Goal: Complete application form: Complete application form

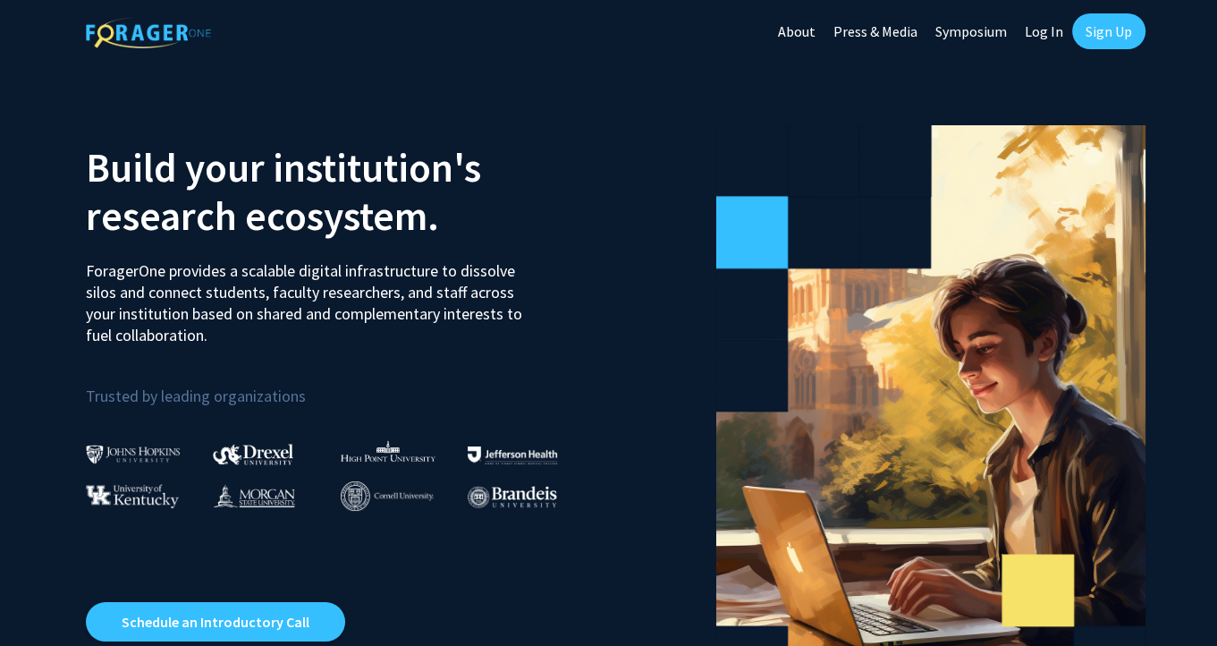
click at [1045, 29] on link "Log In" at bounding box center [1044, 31] width 56 height 63
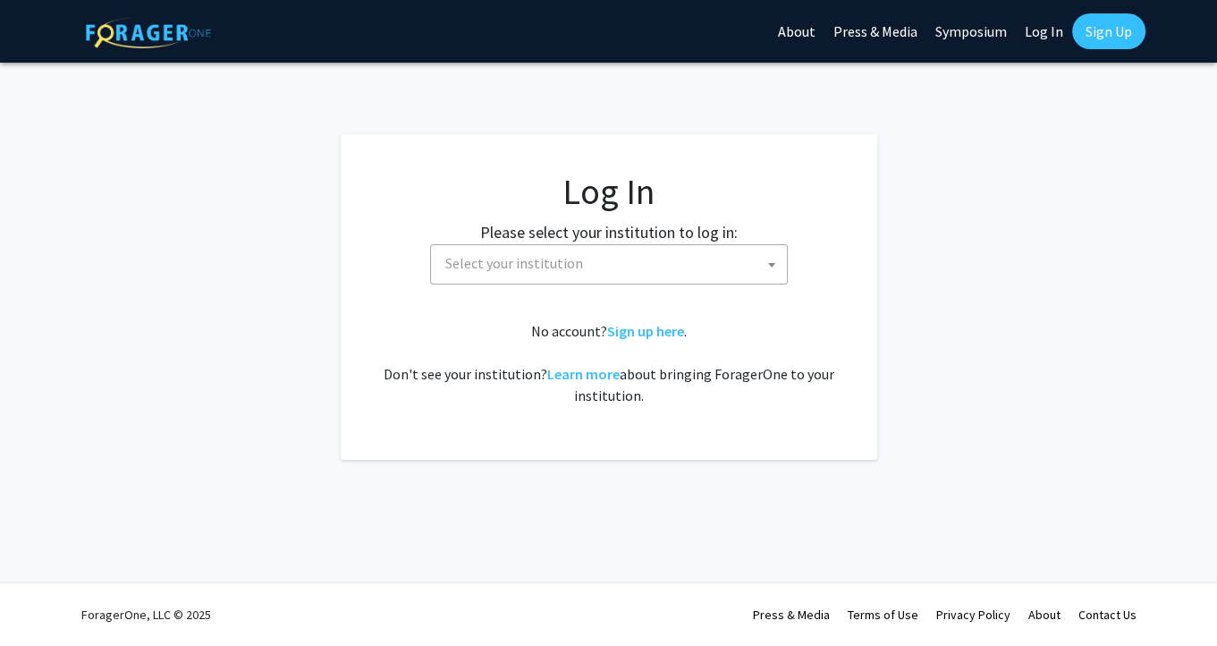
click at [597, 267] on span "Select your institution" at bounding box center [612, 263] width 349 height 37
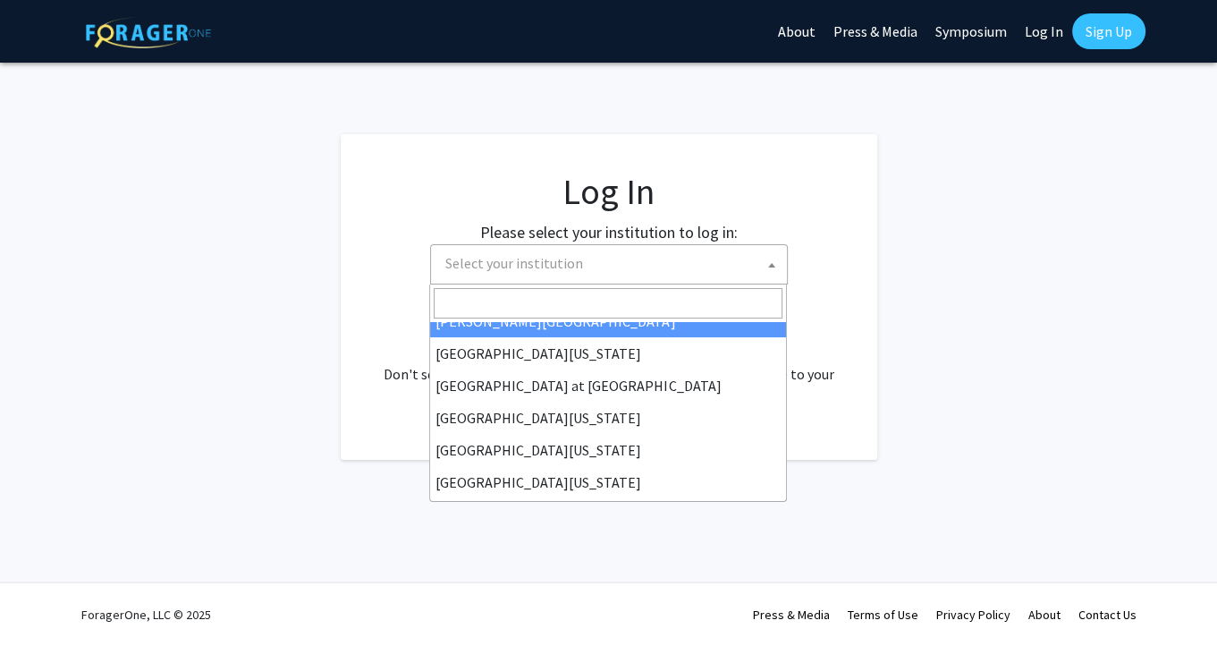
scroll to position [626, 0]
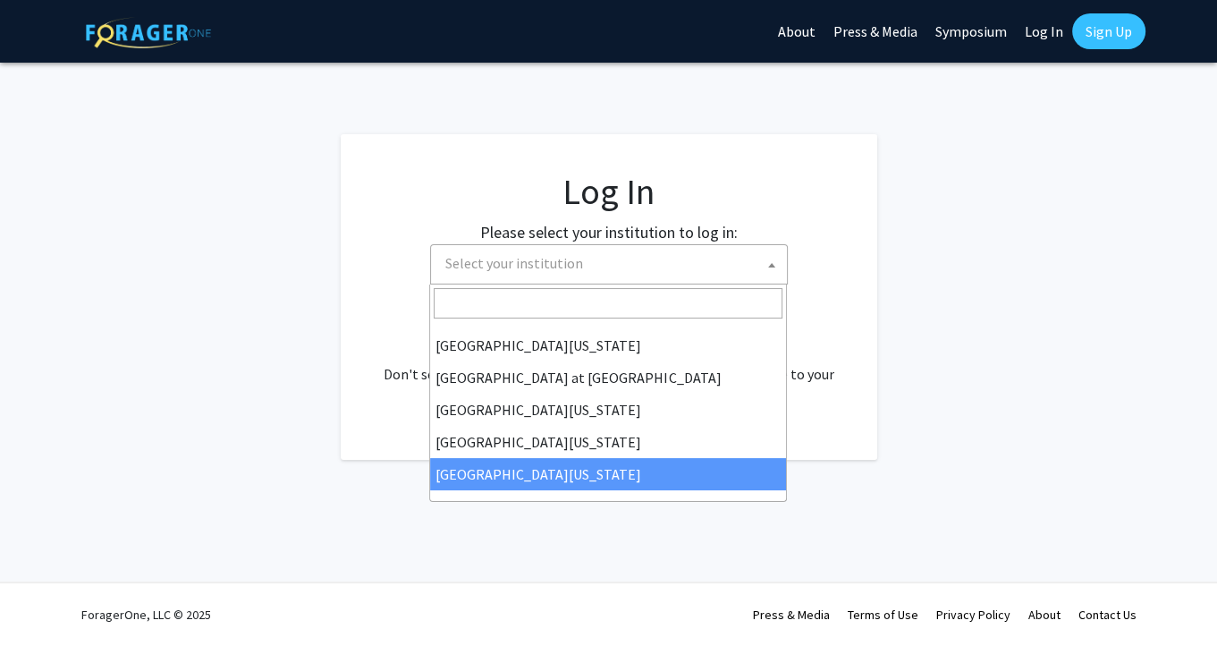
select select "33"
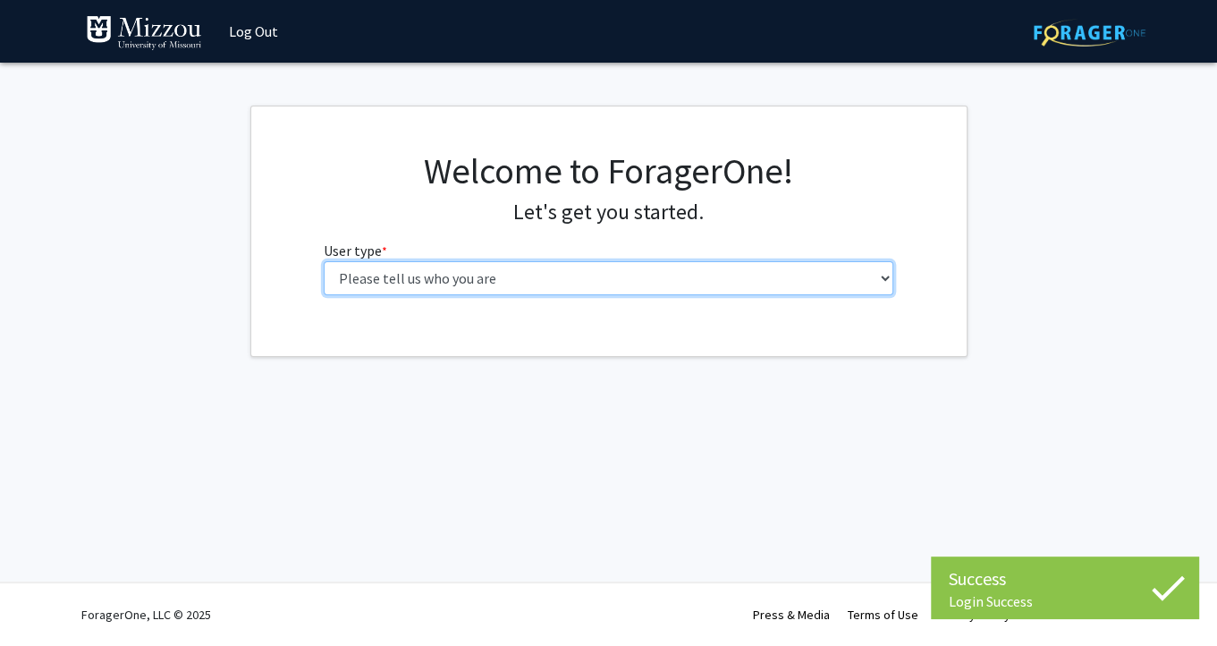
click at [324, 261] on select "Please tell us who you are Undergraduate Student Master's Student Doctoral Cand…" at bounding box center [609, 278] width 570 height 34
select select "5: faculty"
click option "Faculty" at bounding box center [0, 0] width 0 height 0
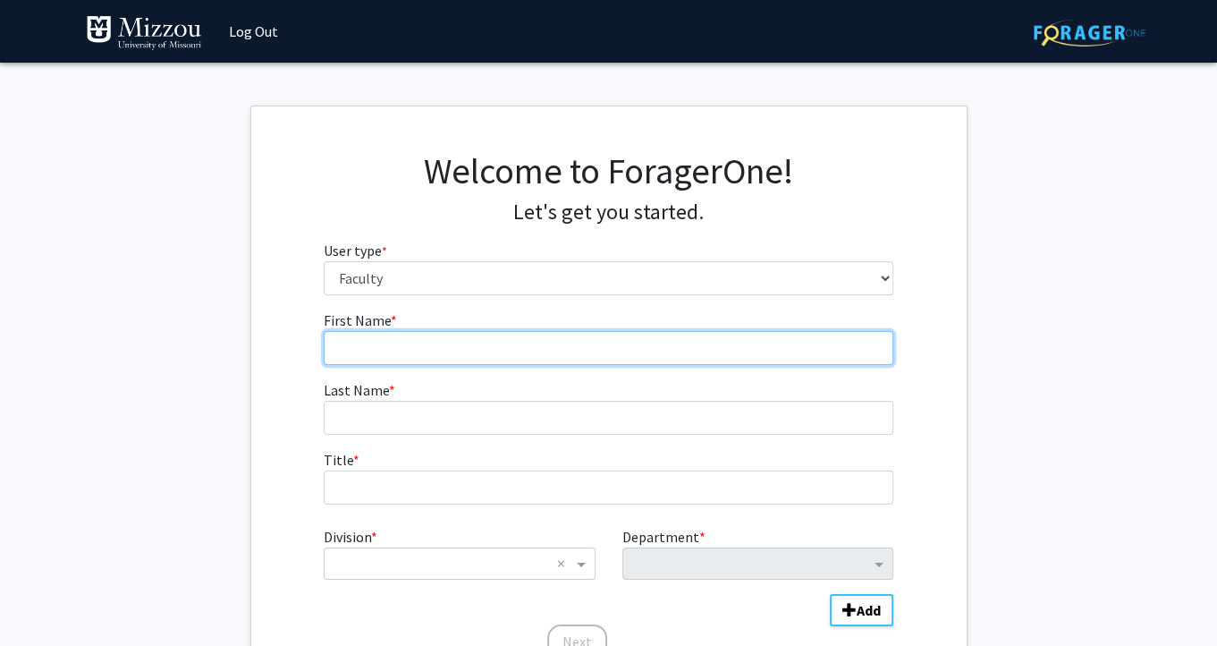
click at [507, 340] on input "First Name * required" at bounding box center [609, 348] width 570 height 34
type input "Mannie"
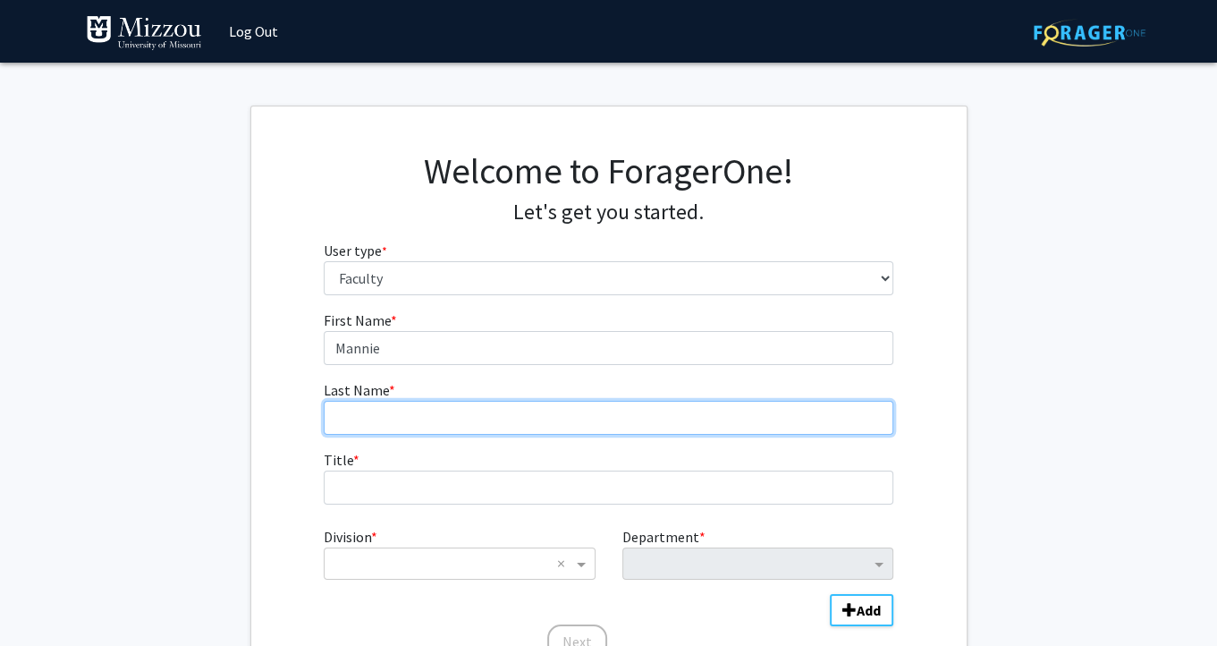
click at [488, 410] on input "Last Name * required" at bounding box center [609, 418] width 570 height 34
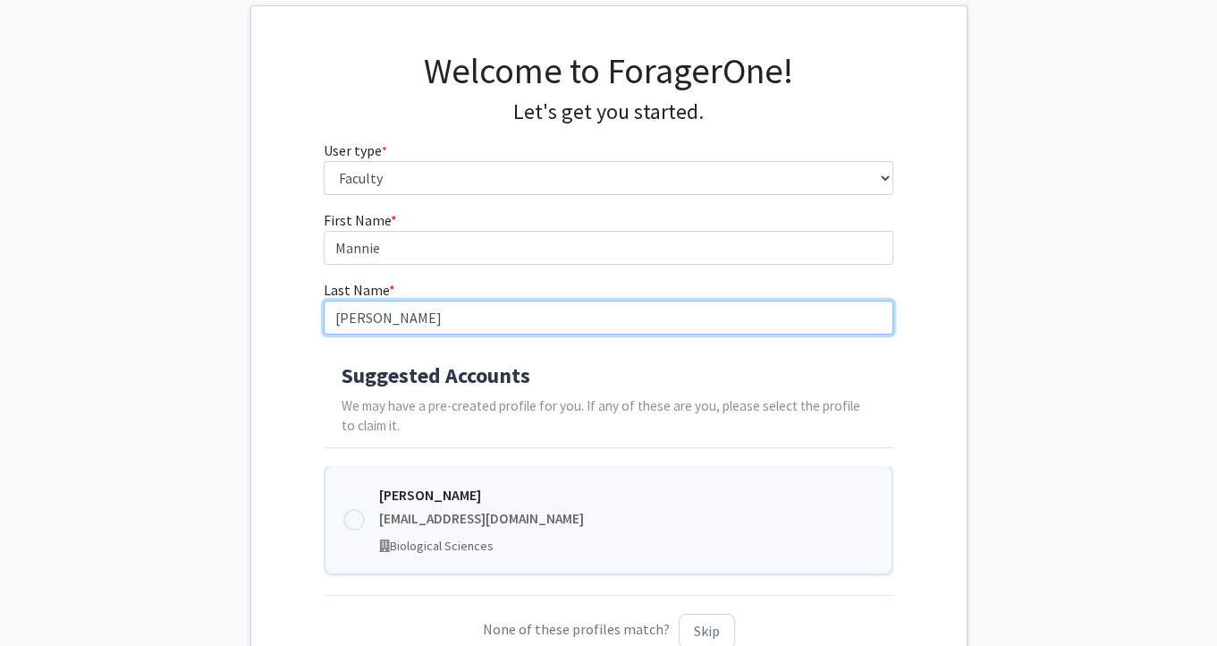
scroll to position [103, 0]
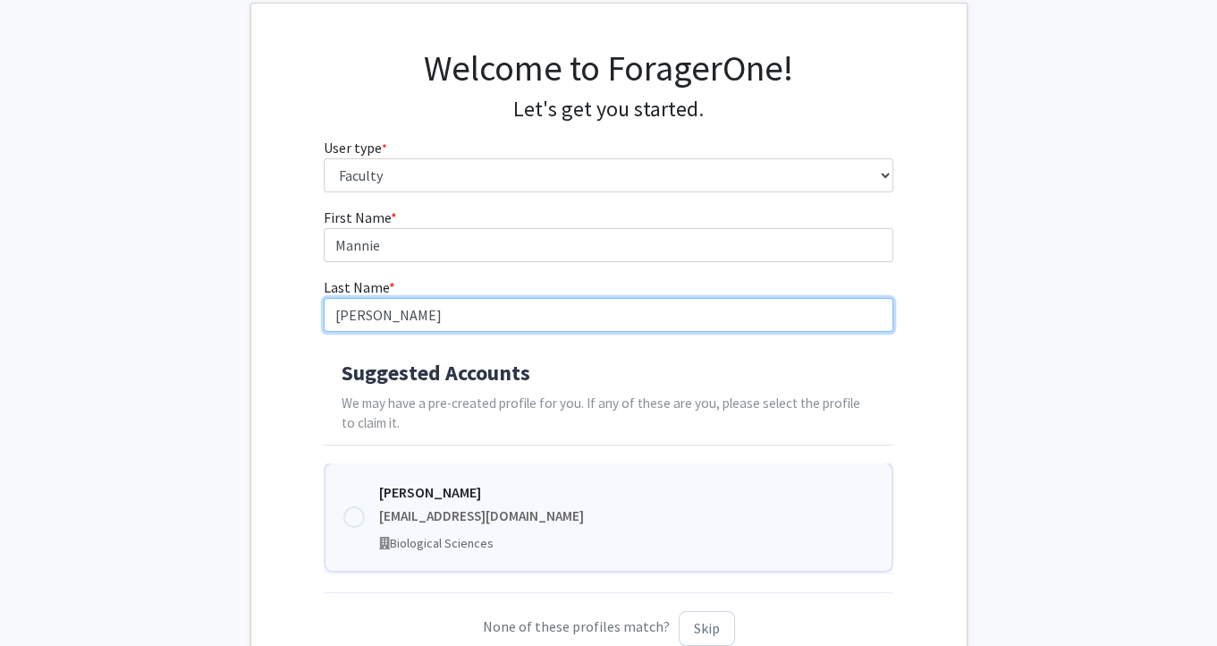
type input "[PERSON_NAME]"
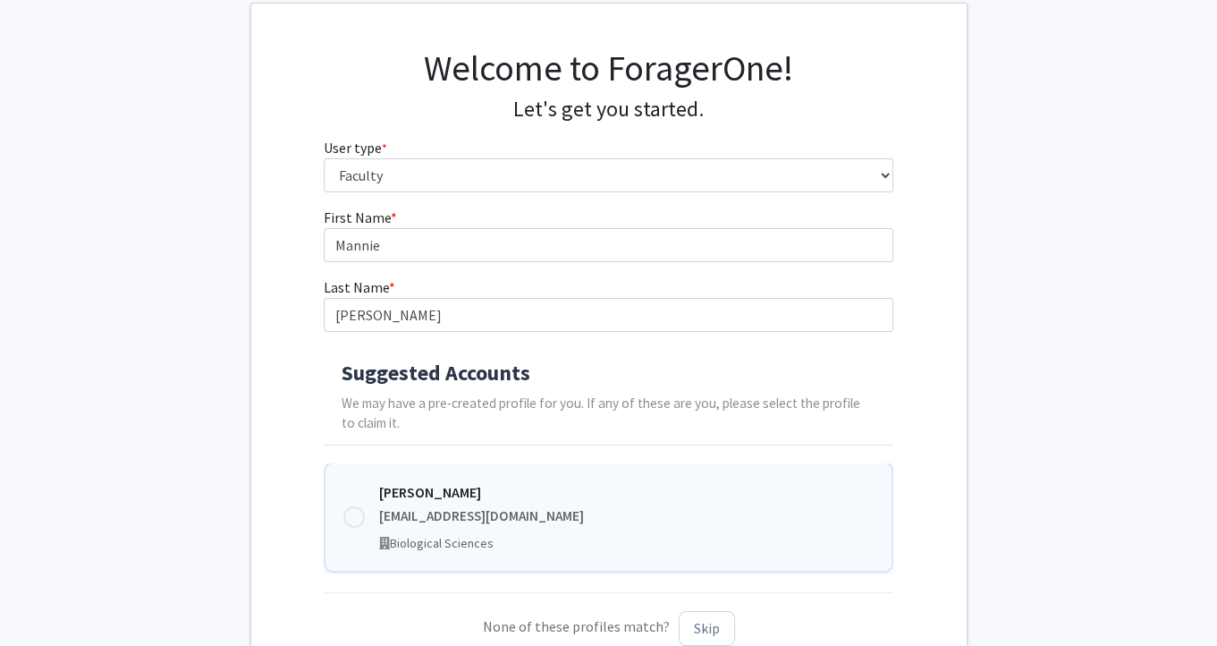
click at [350, 515] on div at bounding box center [353, 516] width 21 height 21
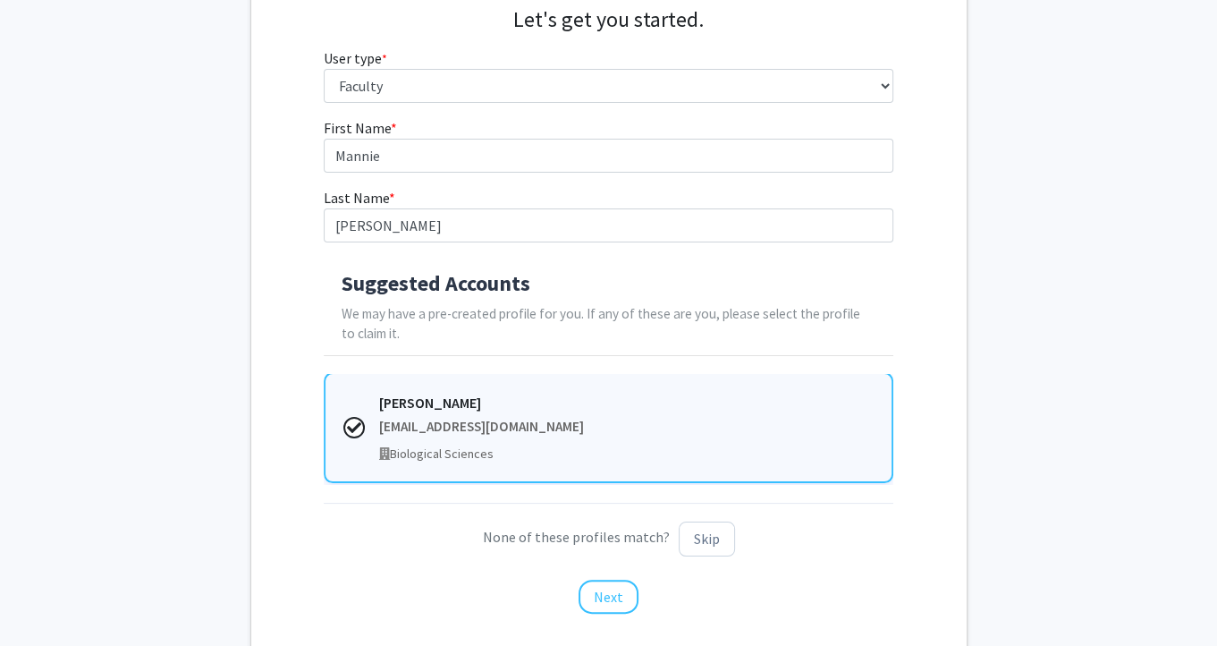
scroll to position [201, 0]
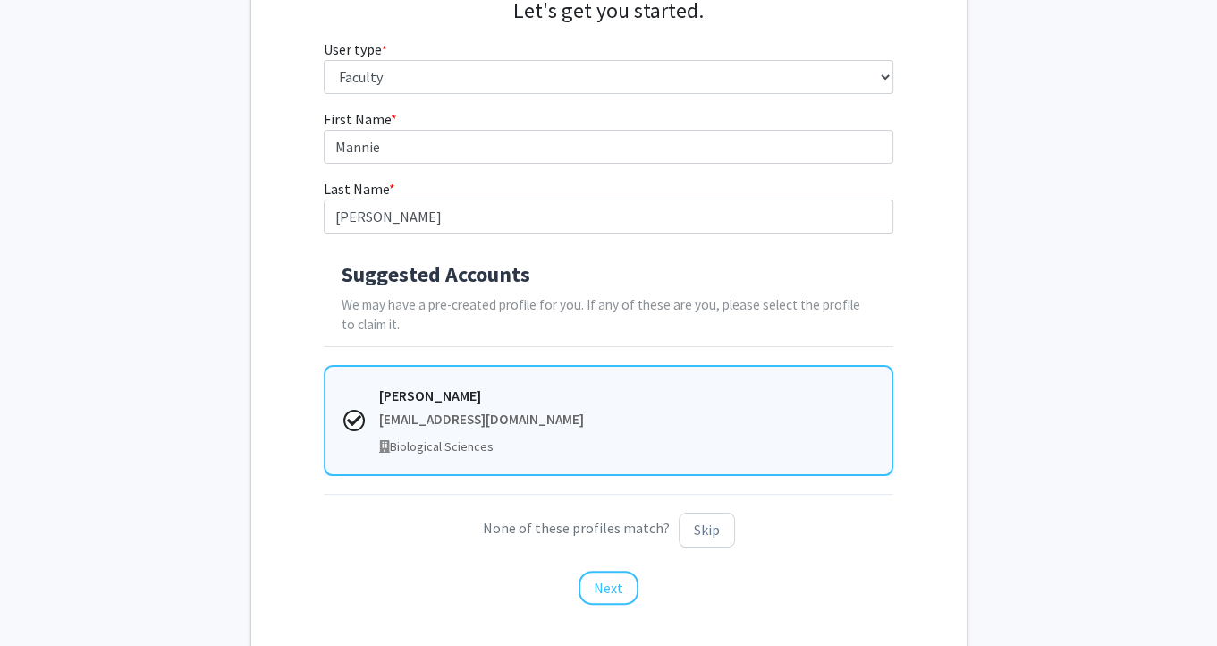
click at [653, 520] on p "None of these profiles match? Skip" at bounding box center [609, 529] width 570 height 35
click at [612, 591] on button "Next" at bounding box center [609, 588] width 60 height 34
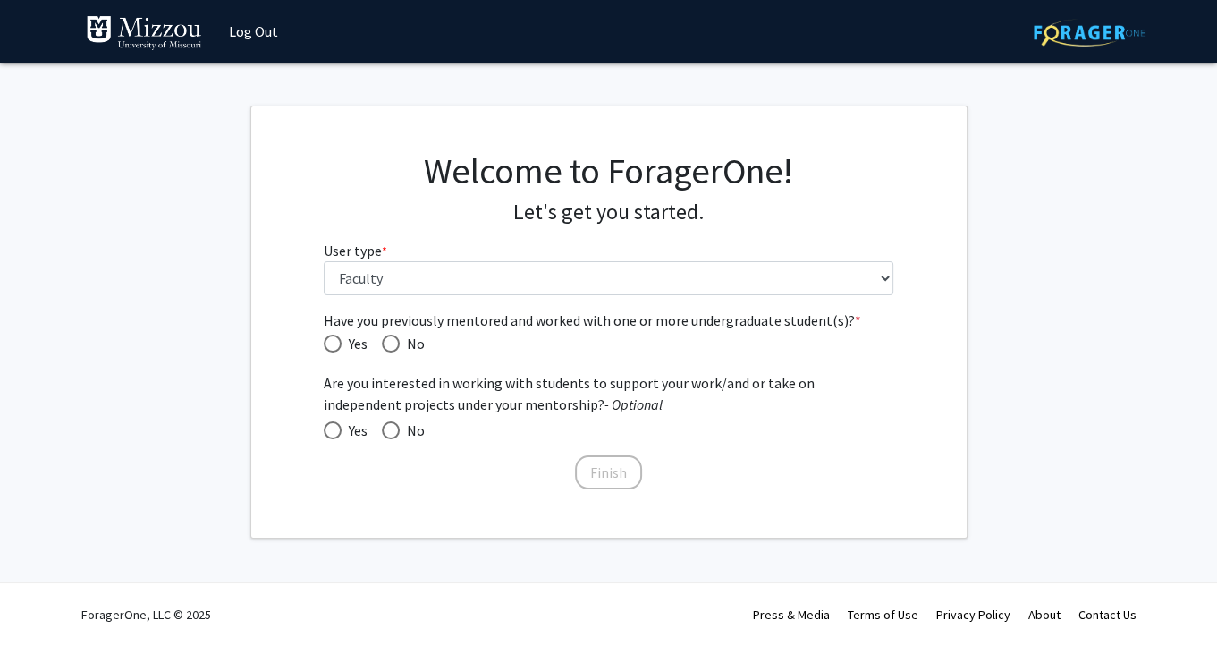
click at [337, 343] on span "Have you previously mentored and worked with one or more undergraduate student(…" at bounding box center [333, 343] width 18 height 18
click at [337, 343] on input "Yes" at bounding box center [333, 343] width 18 height 18
radio input "true"
click at [336, 431] on span at bounding box center [333, 430] width 18 height 18
click at [336, 431] on input "Yes" at bounding box center [333, 430] width 18 height 18
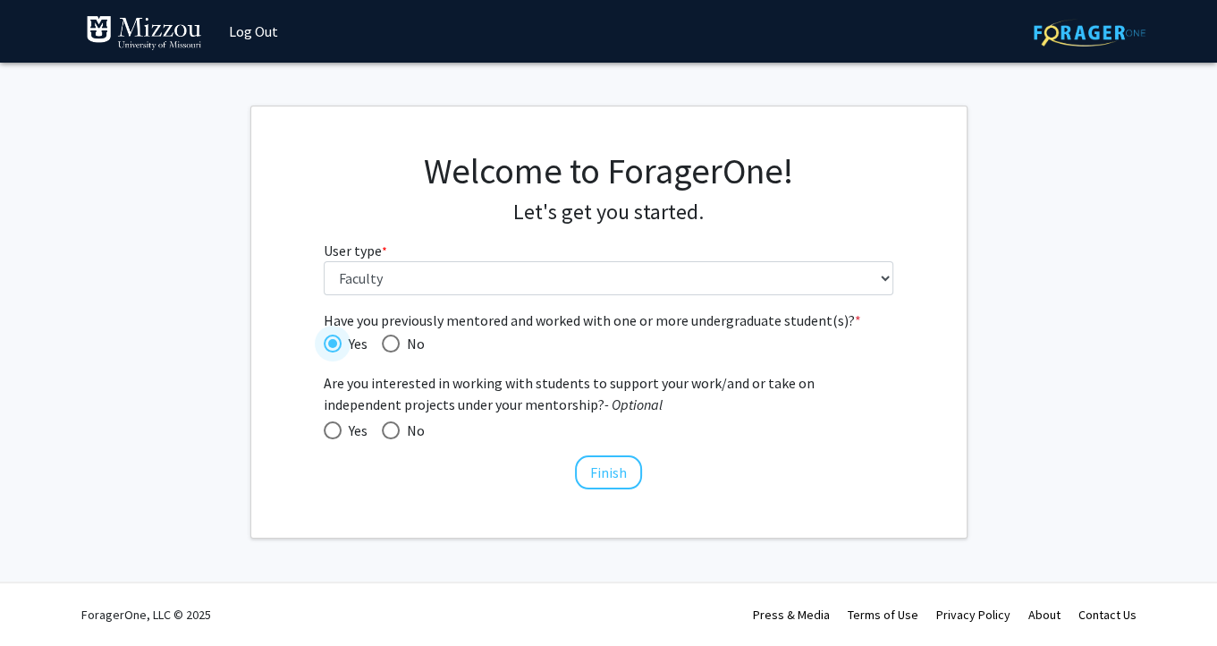
radio input "true"
click at [609, 480] on button "Finish" at bounding box center [608, 472] width 67 height 34
